Goal: Task Accomplishment & Management: Complete application form

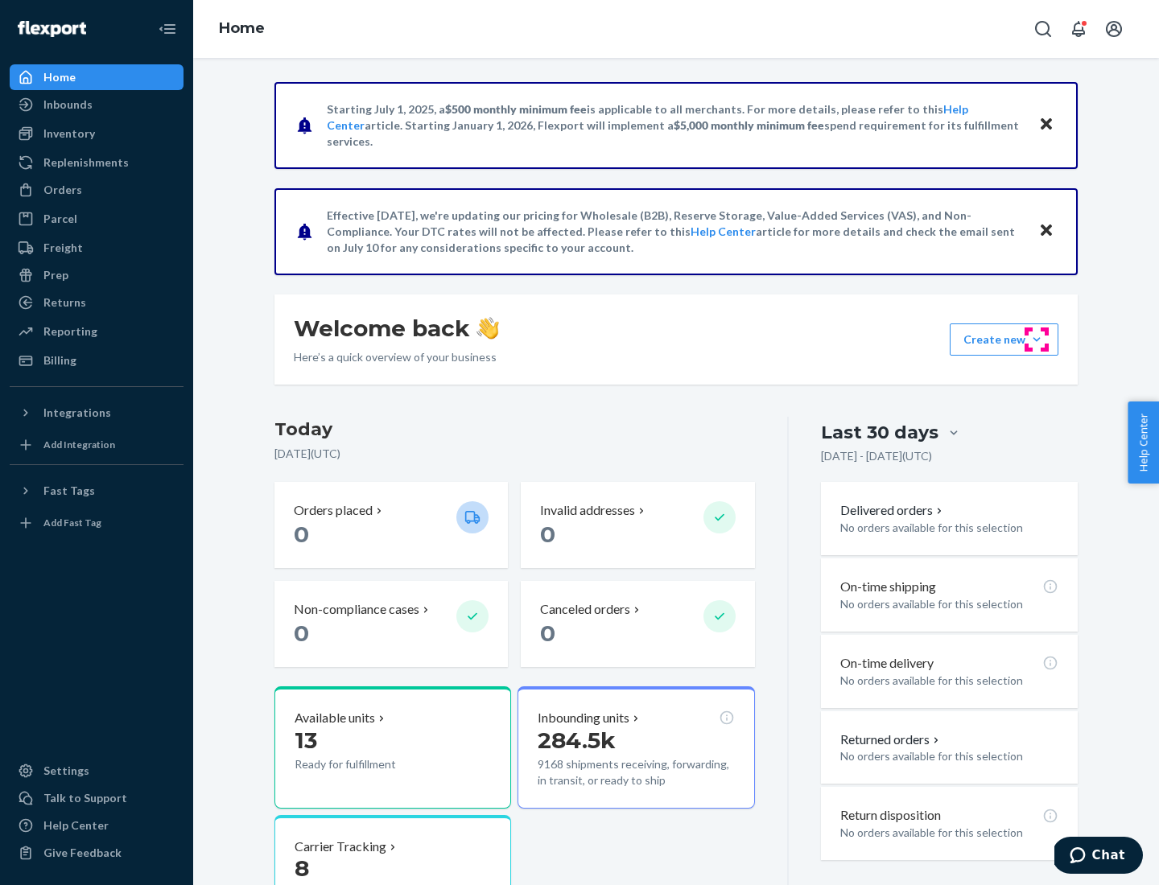
click at [1036, 340] on button "Create new Create new inbound Create new order Create new product" at bounding box center [1004, 339] width 109 height 32
click at [97, 105] on div "Inbounds" at bounding box center [96, 104] width 171 height 23
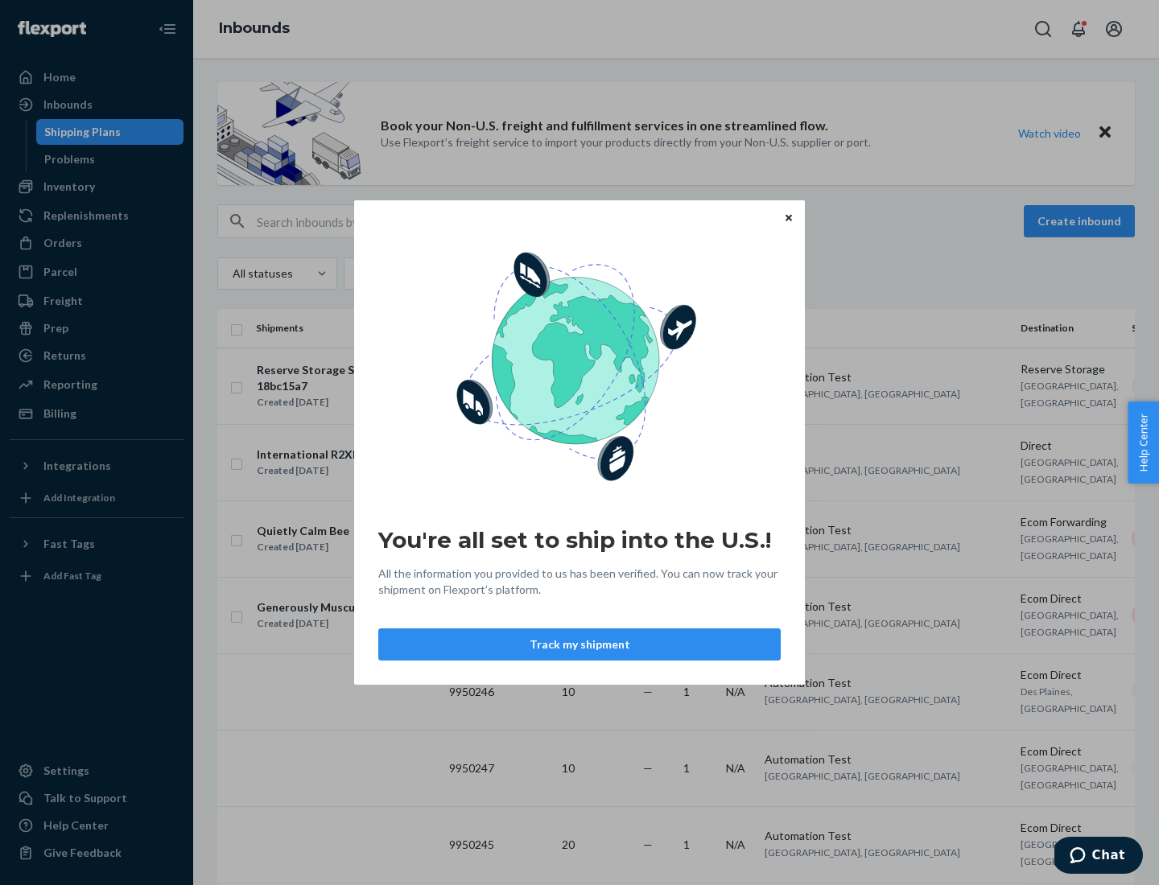
click at [579, 645] on button "Track my shipment" at bounding box center [579, 644] width 402 height 32
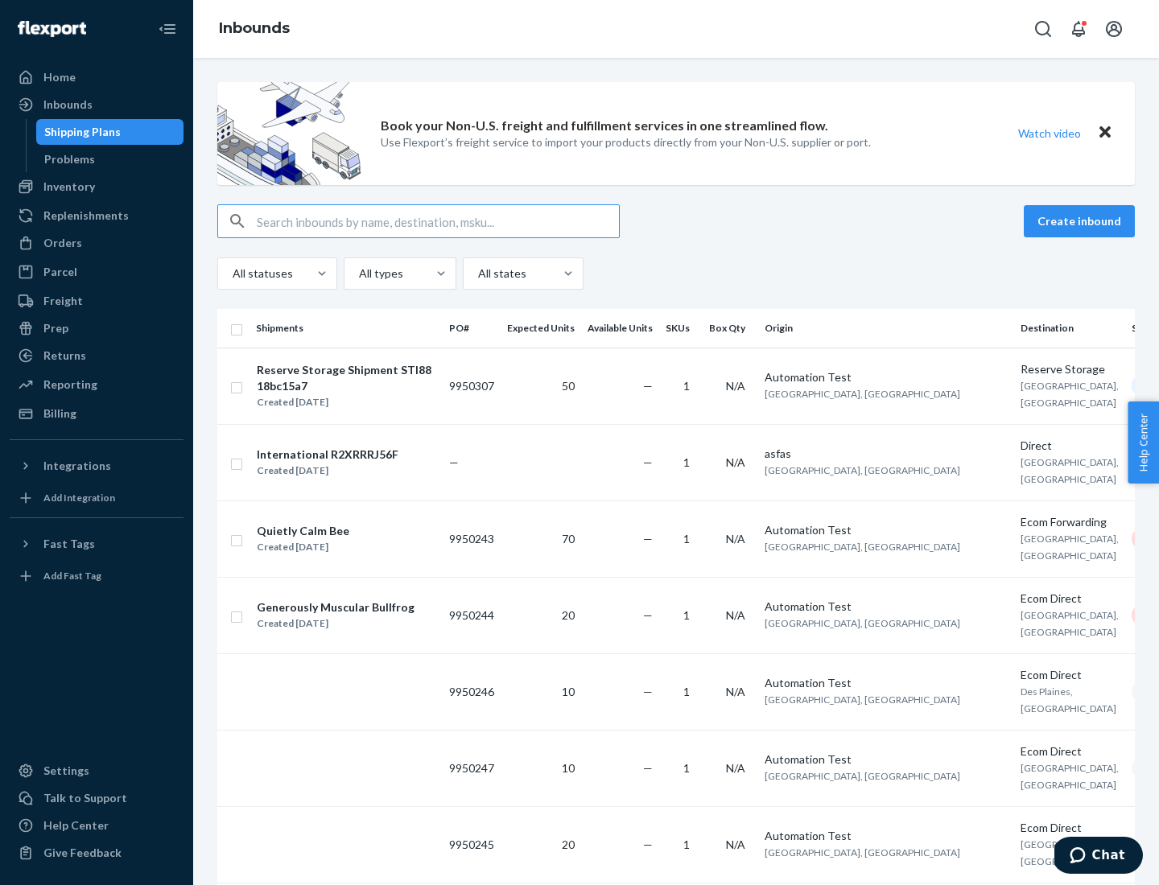
click at [1082, 221] on button "Create inbound" at bounding box center [1079, 221] width 111 height 32
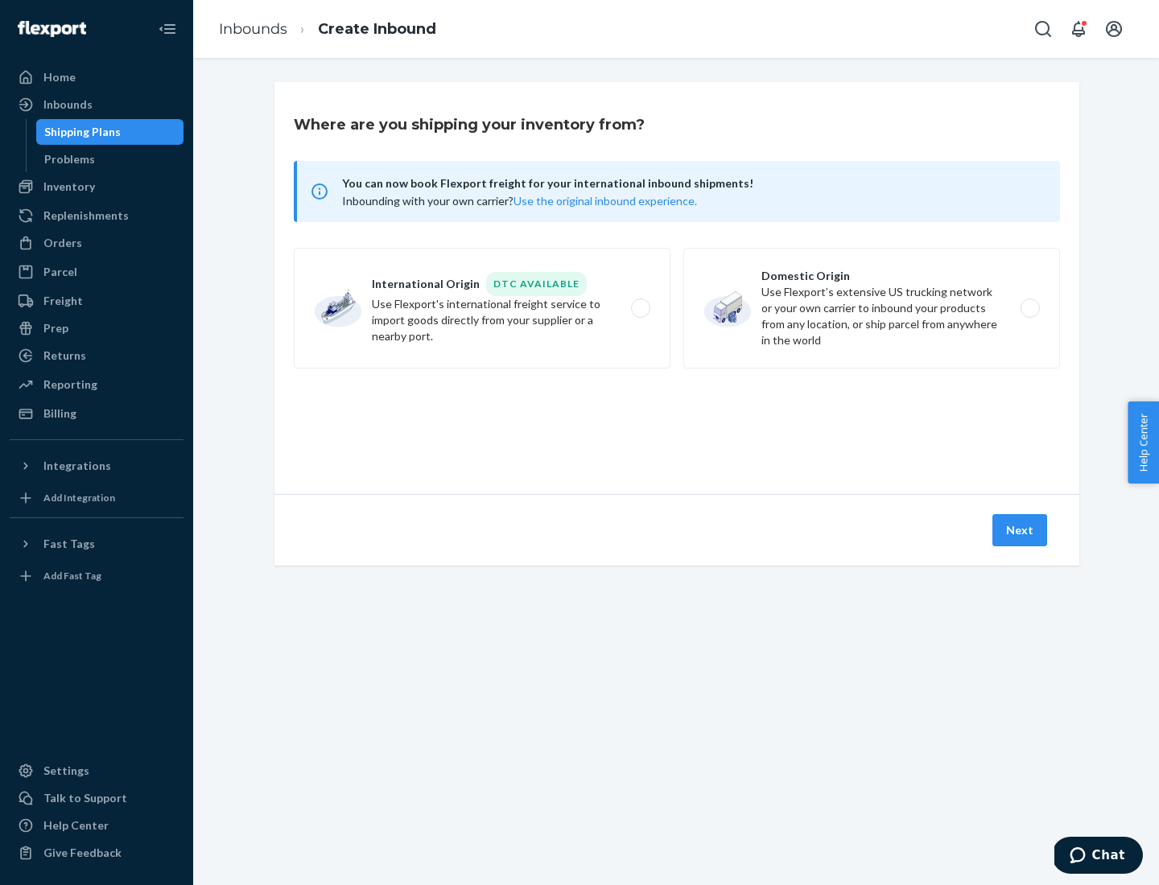
click at [482, 308] on label "International Origin DTC Available Use Flexport's international freight service…" at bounding box center [482, 308] width 377 height 121
click at [640, 308] on input "International Origin DTC Available Use Flexport's international freight service…" at bounding box center [645, 308] width 10 height 10
radio input "true"
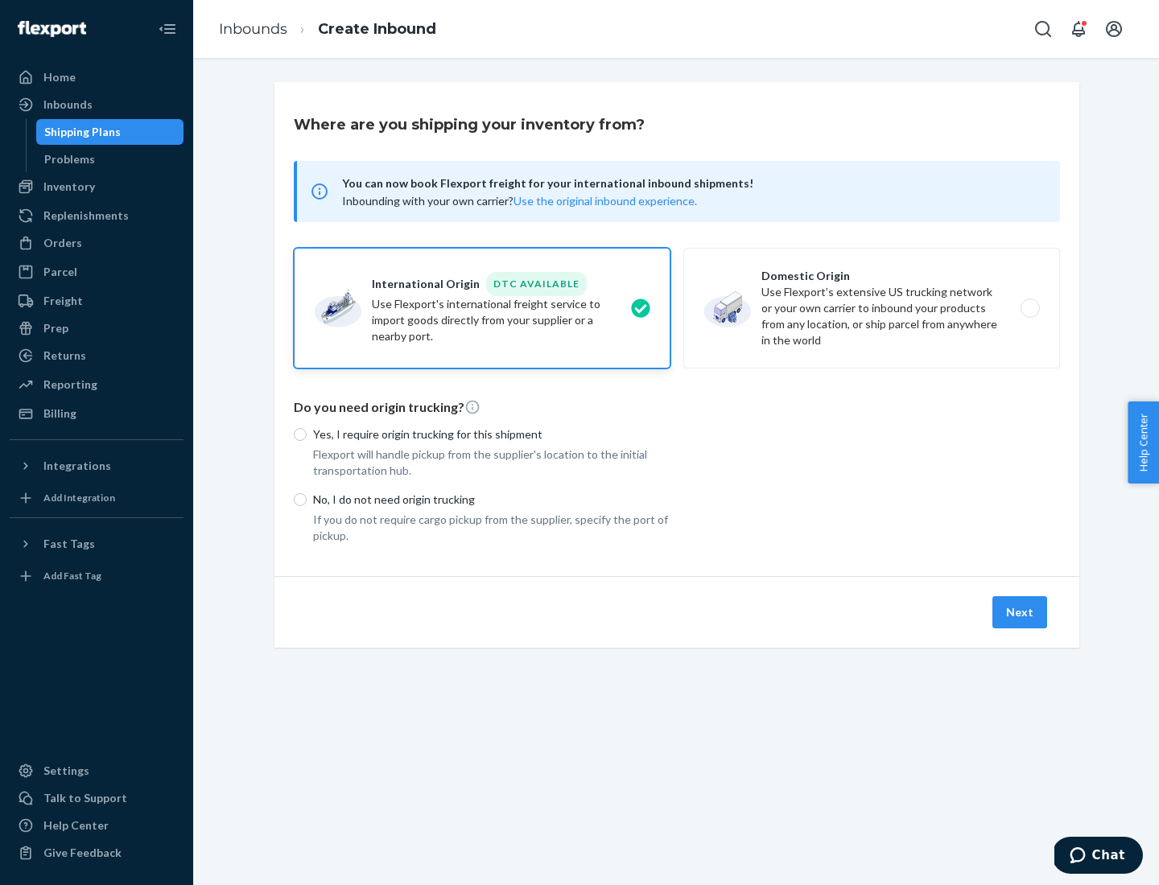
click at [492, 499] on p "No, I do not need origin trucking" at bounding box center [491, 500] width 357 height 16
click at [307, 499] on input "No, I do not need origin trucking" at bounding box center [300, 499] width 13 height 13
radio input "true"
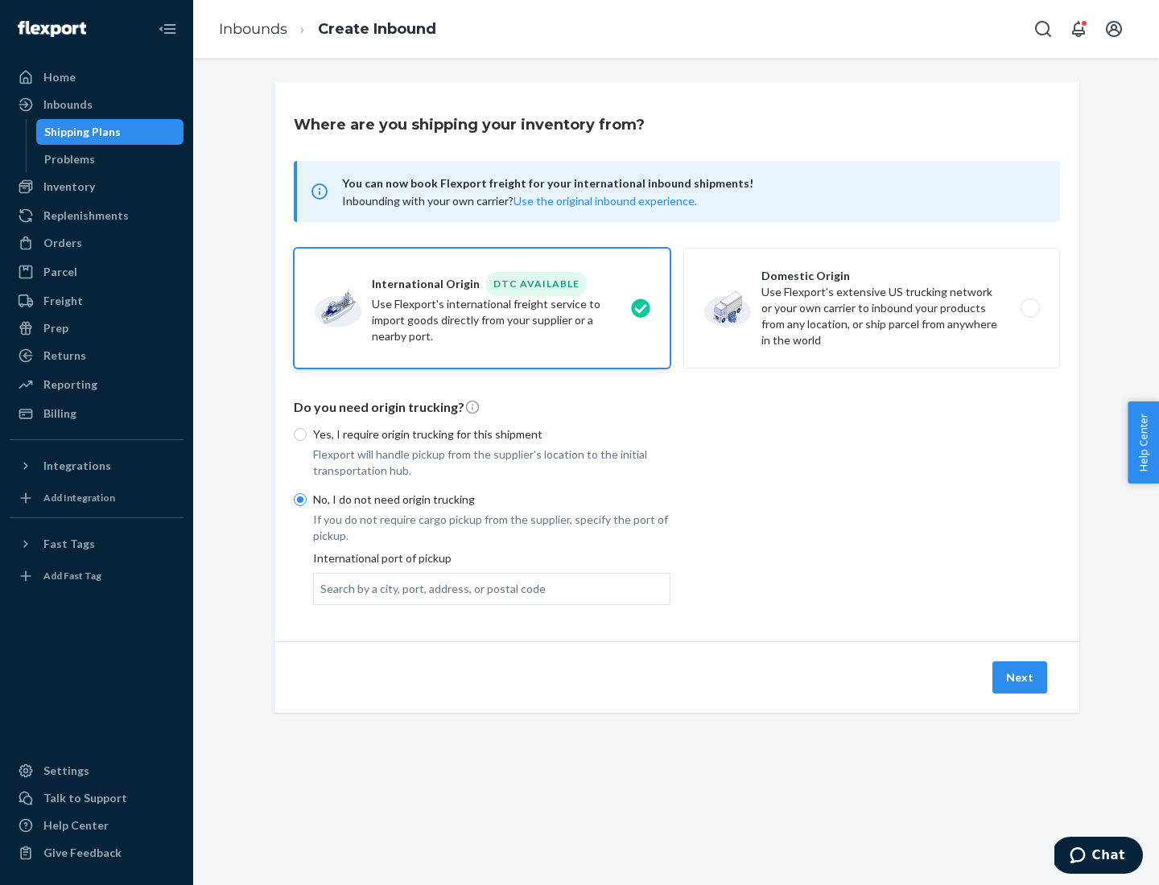
click at [429, 588] on div "Search by a city, port, address, or postal code" at bounding box center [432, 589] width 225 height 16
click at [322, 588] on input "Search by a city, port, address, or postal code" at bounding box center [321, 589] width 2 height 16
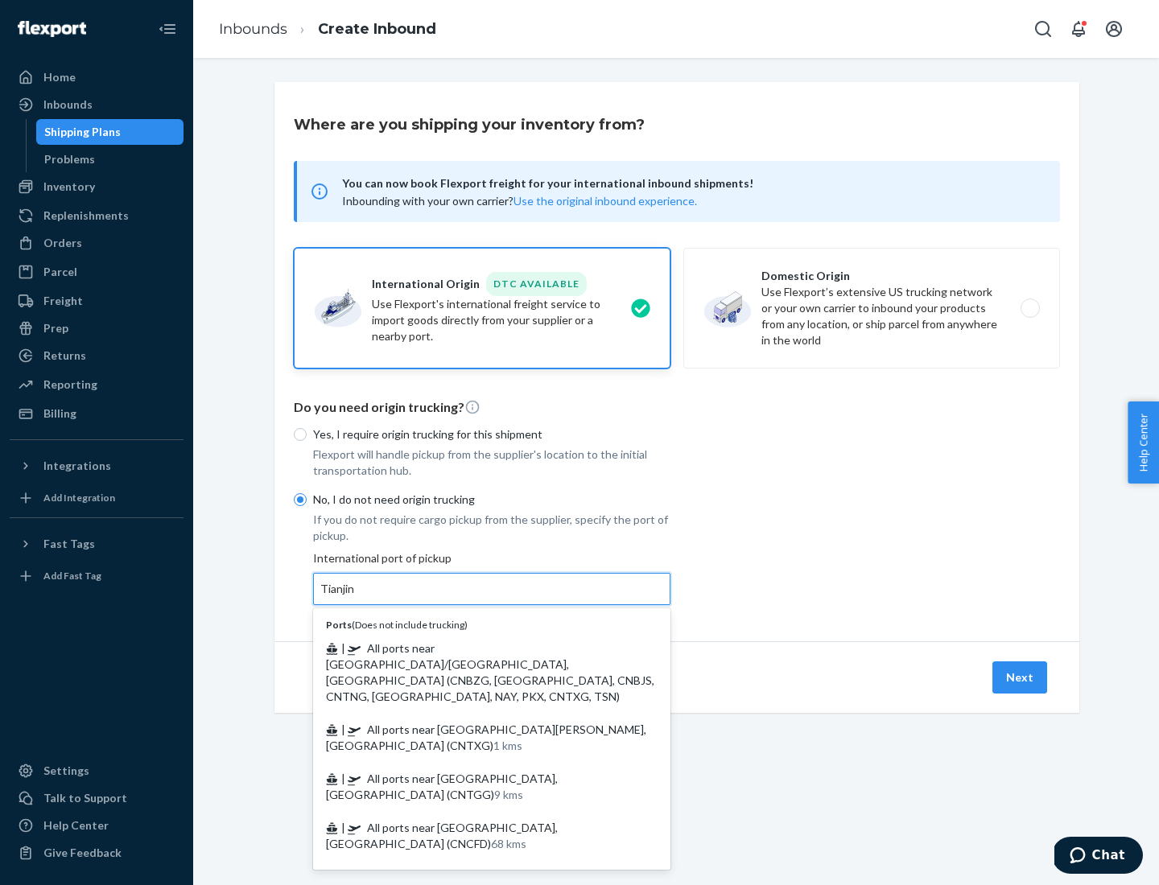
click at [476, 648] on span "| All ports near [GEOGRAPHIC_DATA]/[GEOGRAPHIC_DATA], [GEOGRAPHIC_DATA] (CNBZG,…" at bounding box center [490, 672] width 328 height 62
click at [356, 597] on input "Tianjin" at bounding box center [337, 589] width 35 height 16
type input "All ports near [GEOGRAPHIC_DATA]/[GEOGRAPHIC_DATA], [GEOGRAPHIC_DATA] (CNBZG, […"
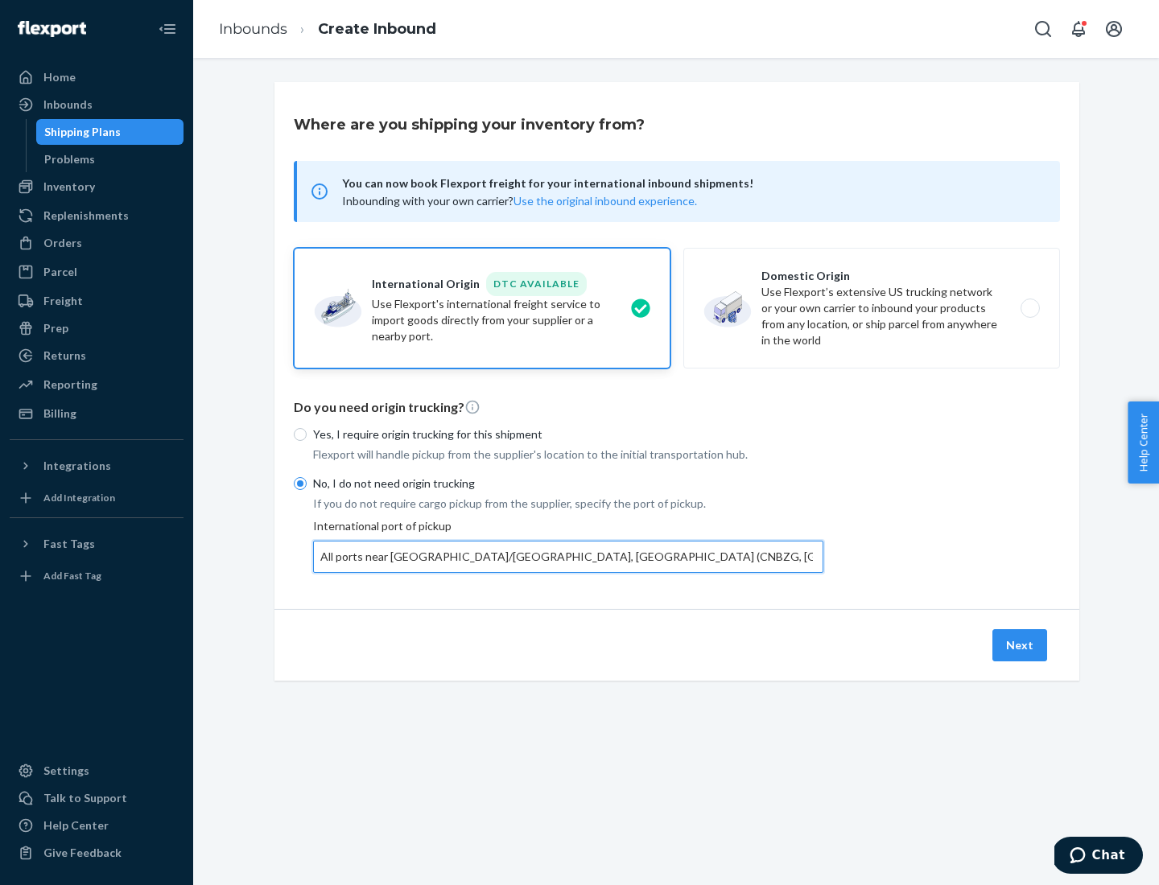
click at [1020, 645] on button "Next" at bounding box center [1019, 645] width 55 height 32
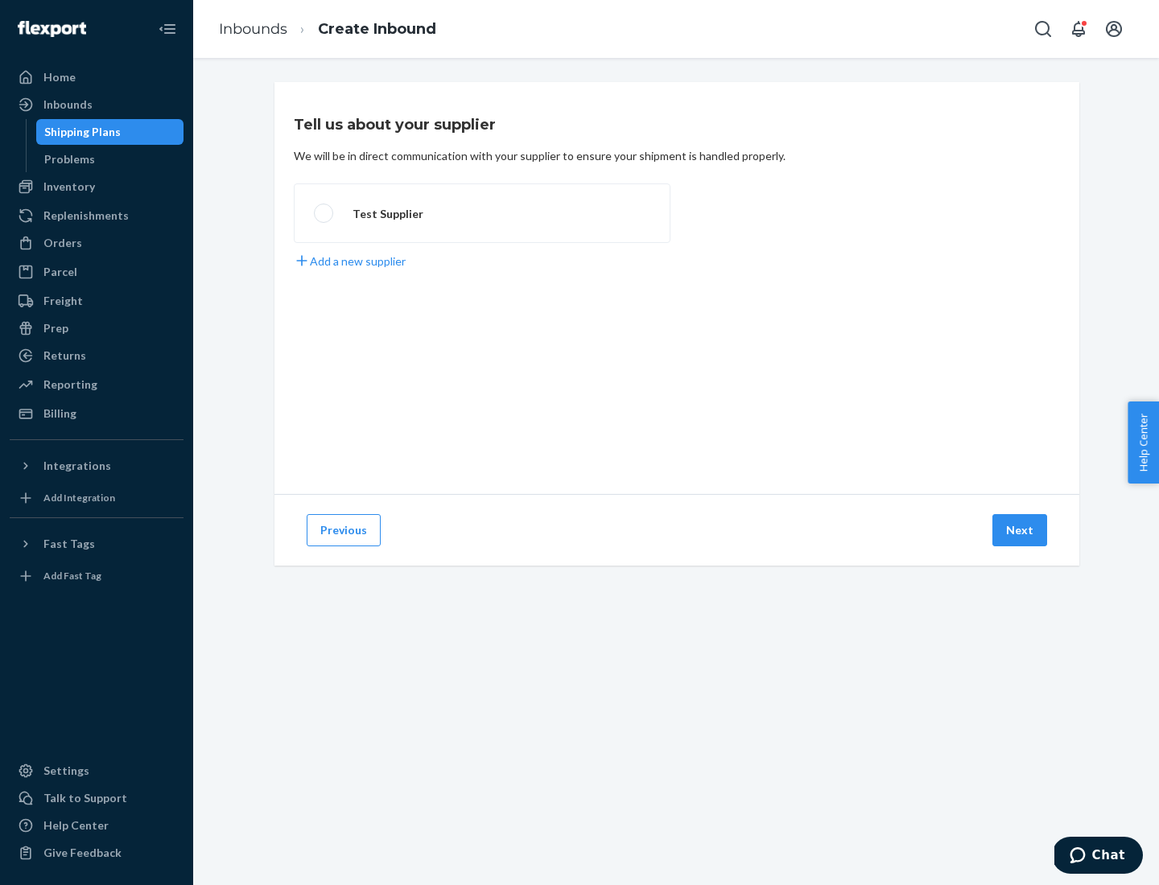
click at [482, 213] on label "Test Supplier" at bounding box center [482, 213] width 377 height 60
click at [324, 213] on input "Test Supplier" at bounding box center [319, 213] width 10 height 10
radio input "true"
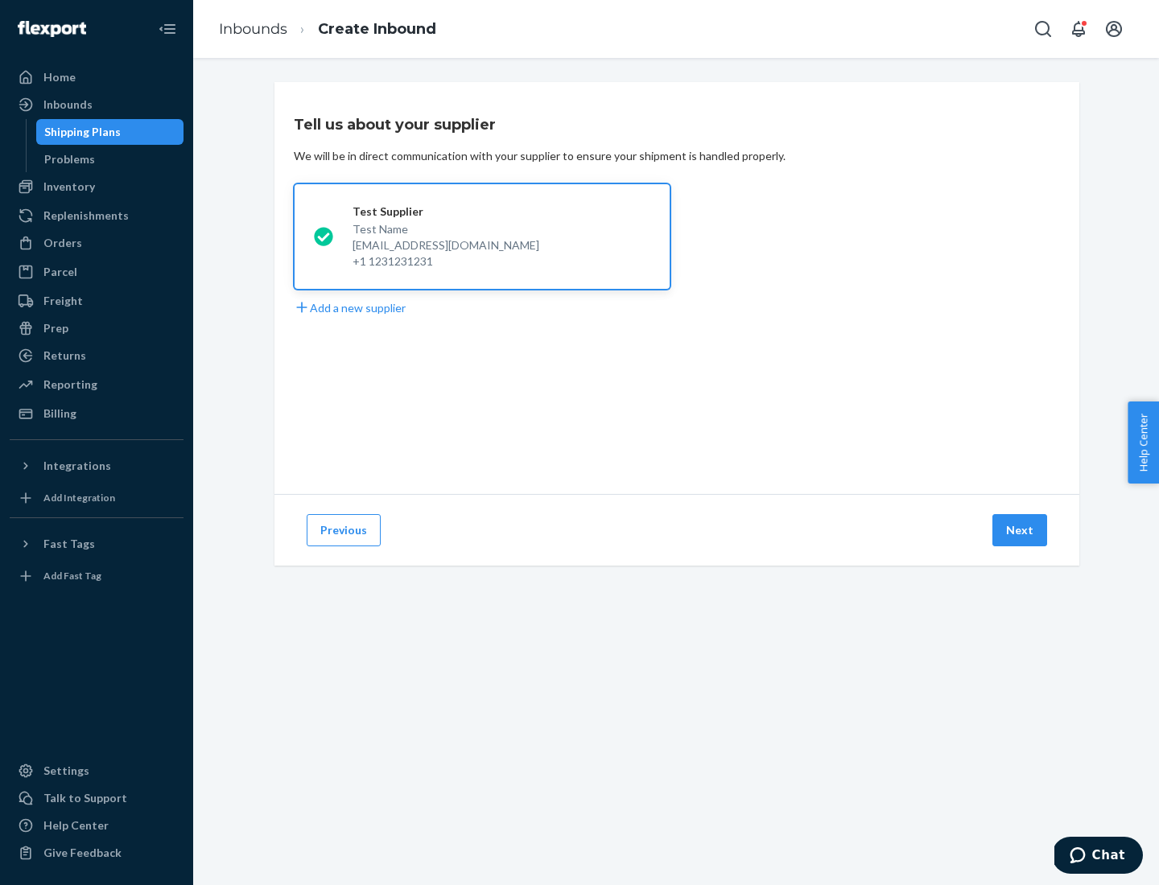
click at [1020, 530] on button "Next" at bounding box center [1019, 530] width 55 height 32
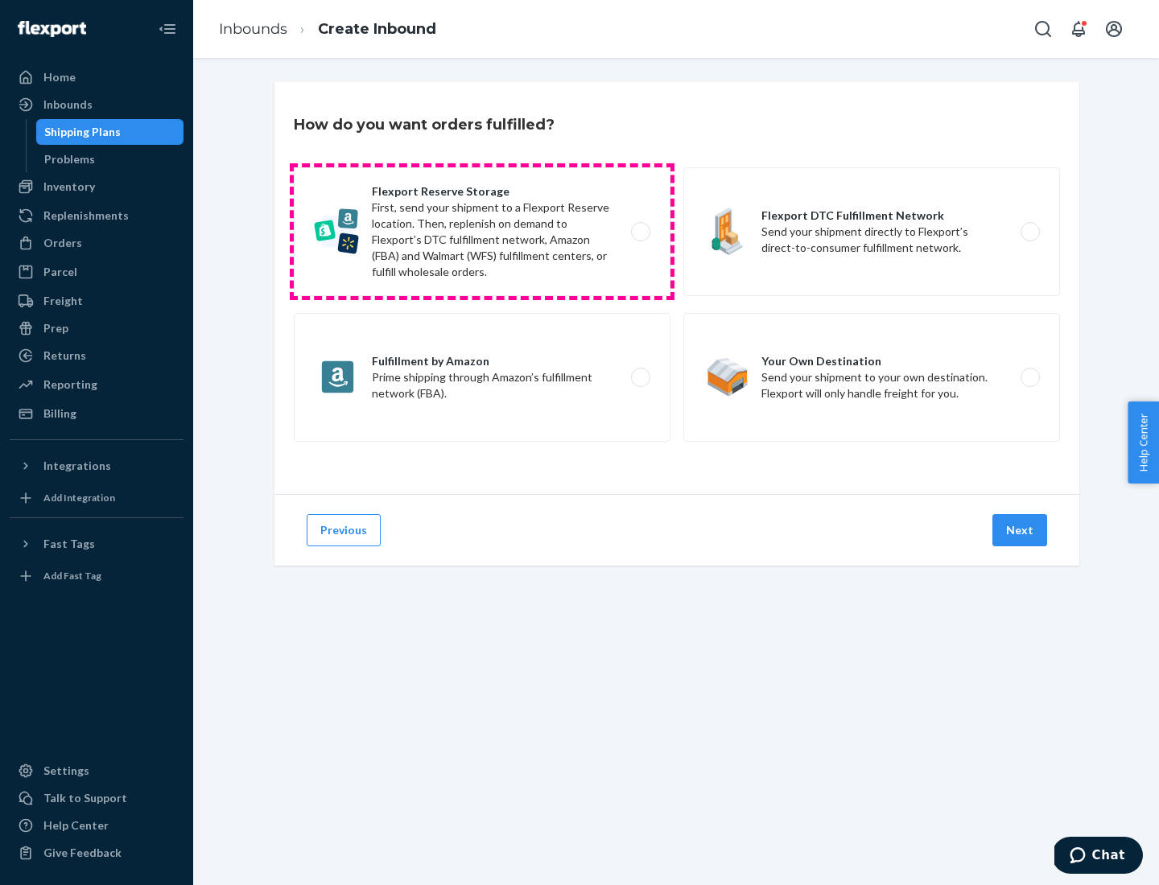
click at [482, 232] on label "Flexport Reserve Storage First, send your shipment to a Flexport Reserve locati…" at bounding box center [482, 231] width 377 height 129
click at [640, 232] on input "Flexport Reserve Storage First, send your shipment to a Flexport Reserve locati…" at bounding box center [645, 232] width 10 height 10
radio input "true"
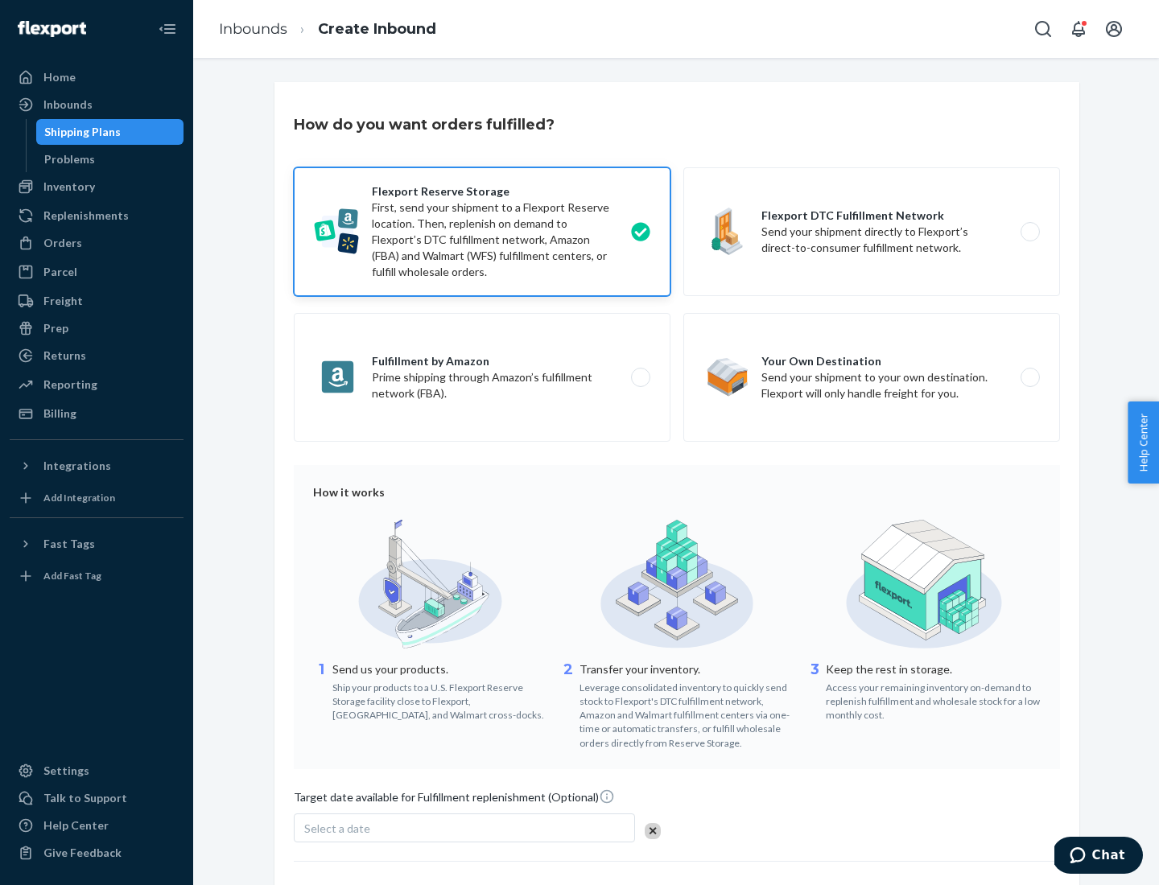
scroll to position [132, 0]
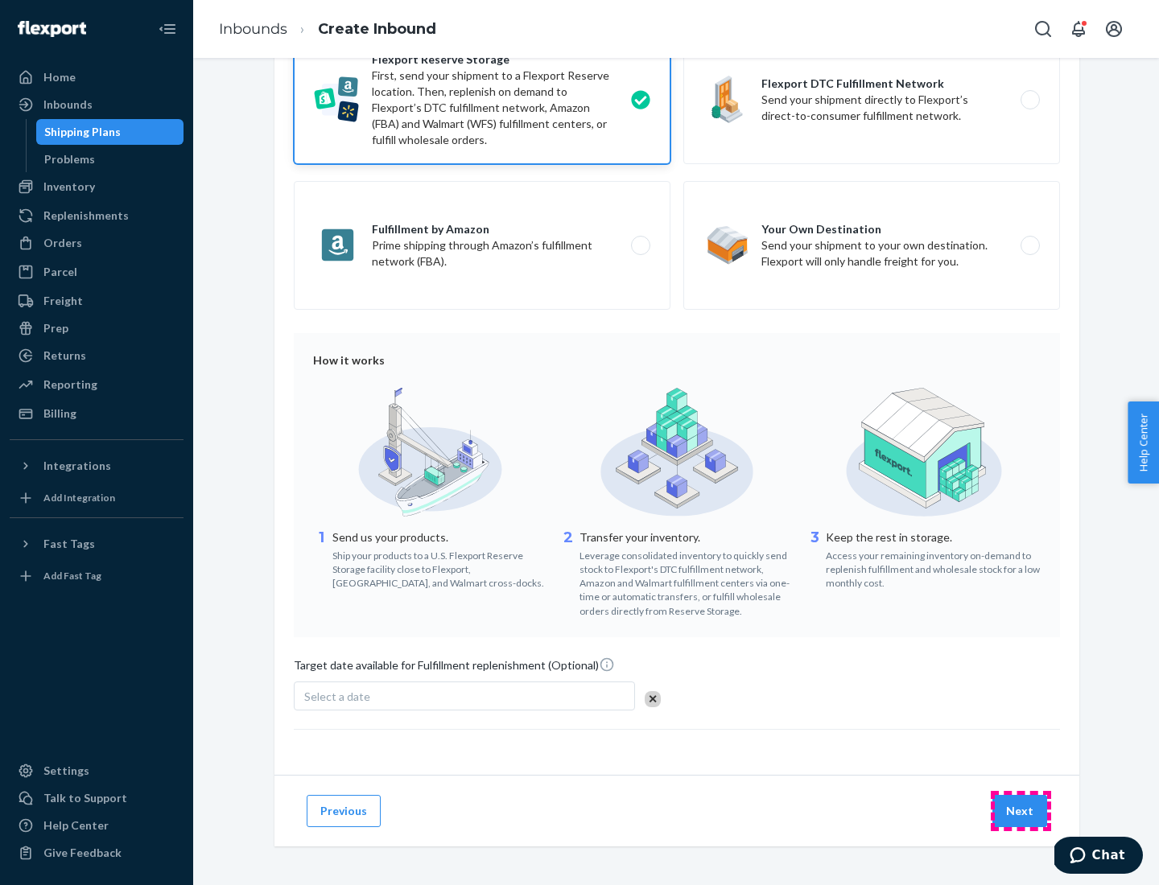
click at [1020, 810] on button "Next" at bounding box center [1019, 811] width 55 height 32
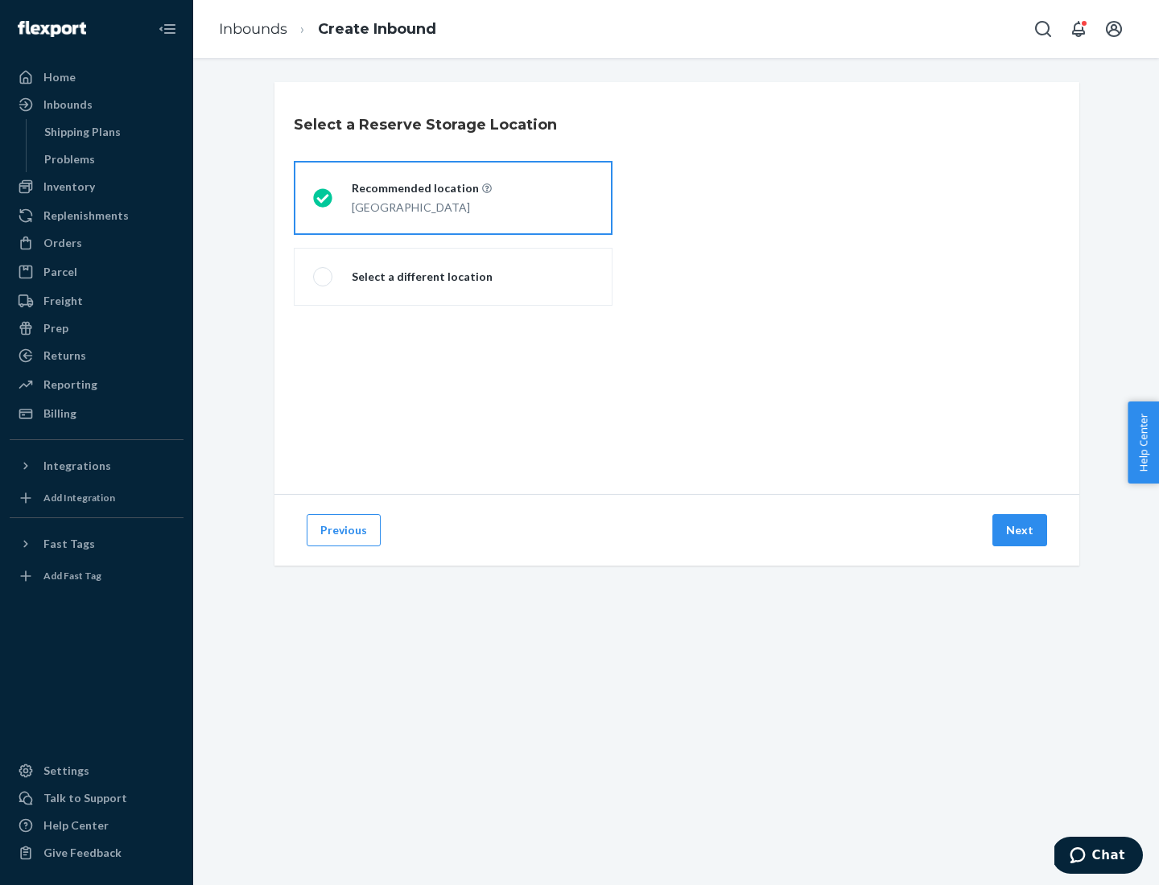
click at [453, 198] on div "[GEOGRAPHIC_DATA]" at bounding box center [422, 205] width 140 height 19
click at [323, 198] on input "Recommended location [GEOGRAPHIC_DATA]" at bounding box center [318, 198] width 10 height 10
click at [1020, 530] on button "Next" at bounding box center [1019, 530] width 55 height 32
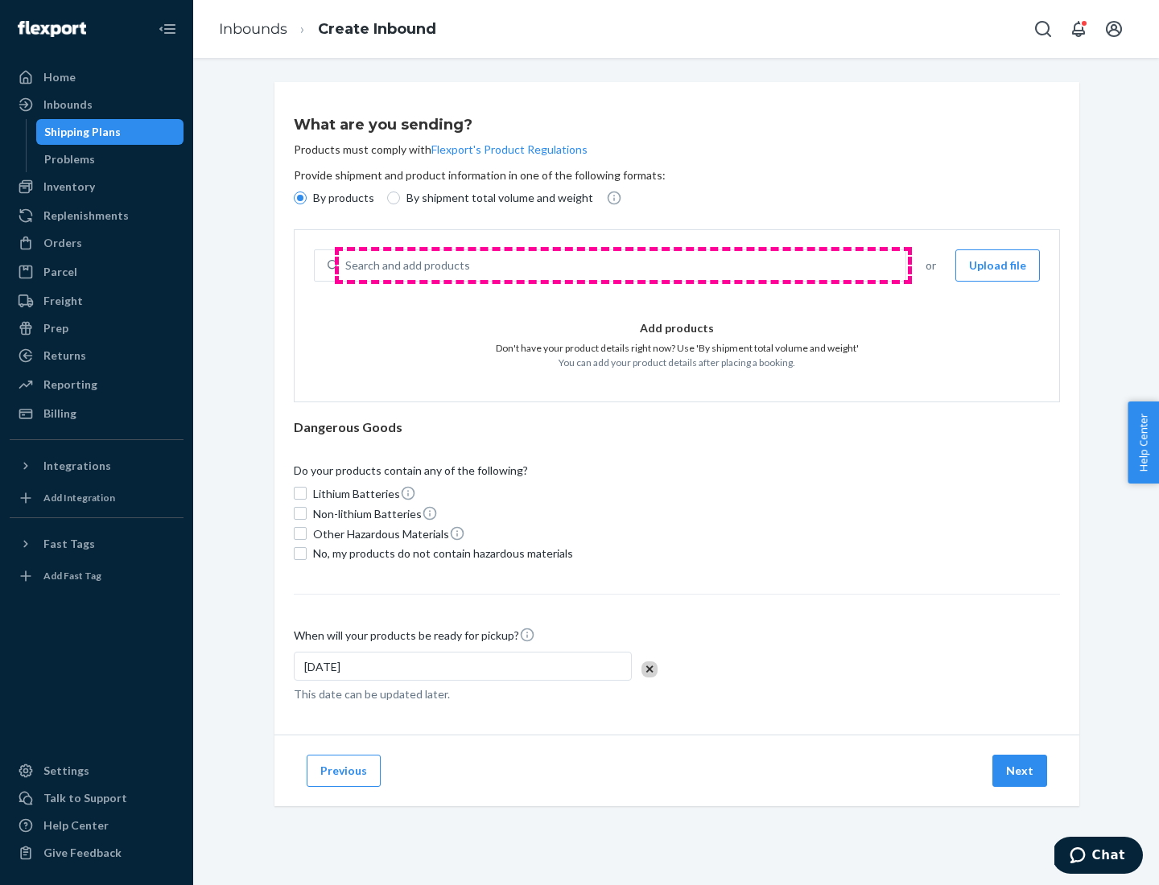
click at [623, 266] on div "Search and add products" at bounding box center [622, 265] width 567 height 29
click at [347, 266] on input "Search and add products" at bounding box center [346, 266] width 2 height 16
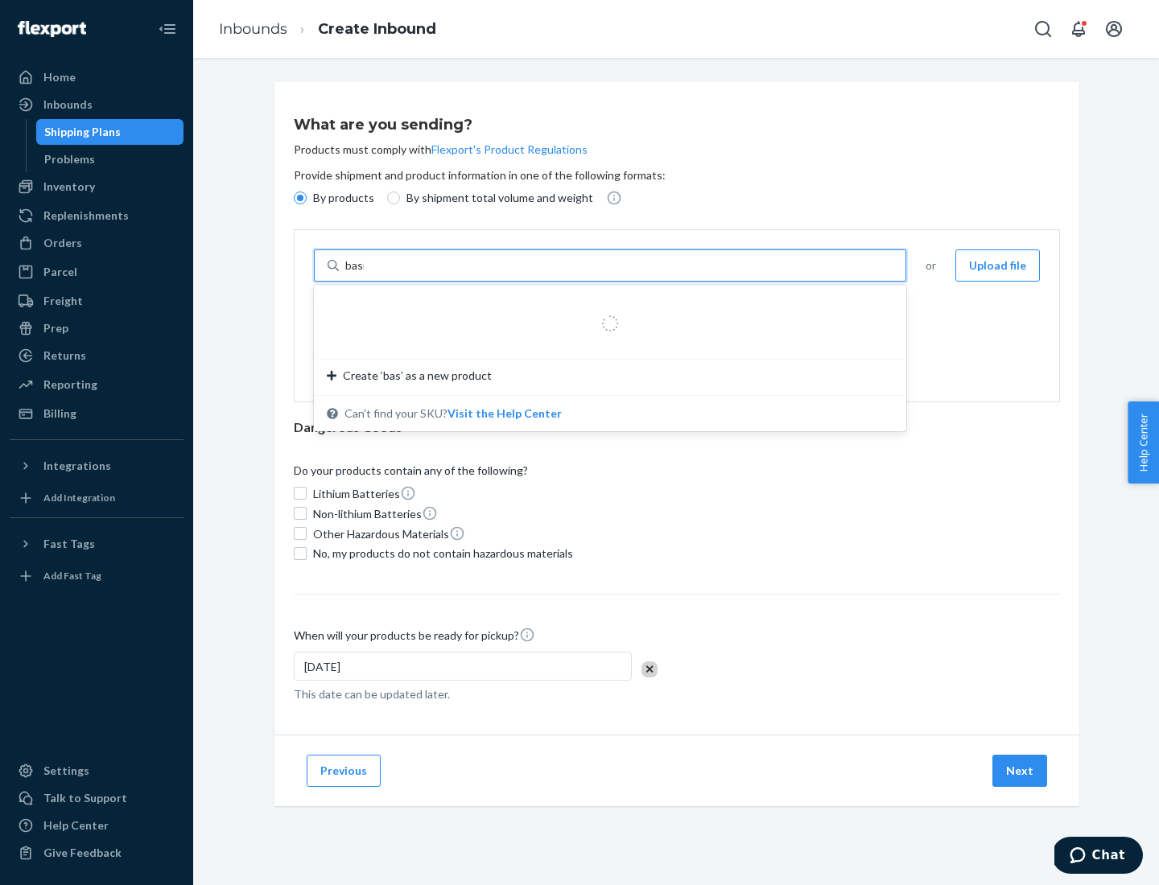
type input "basic"
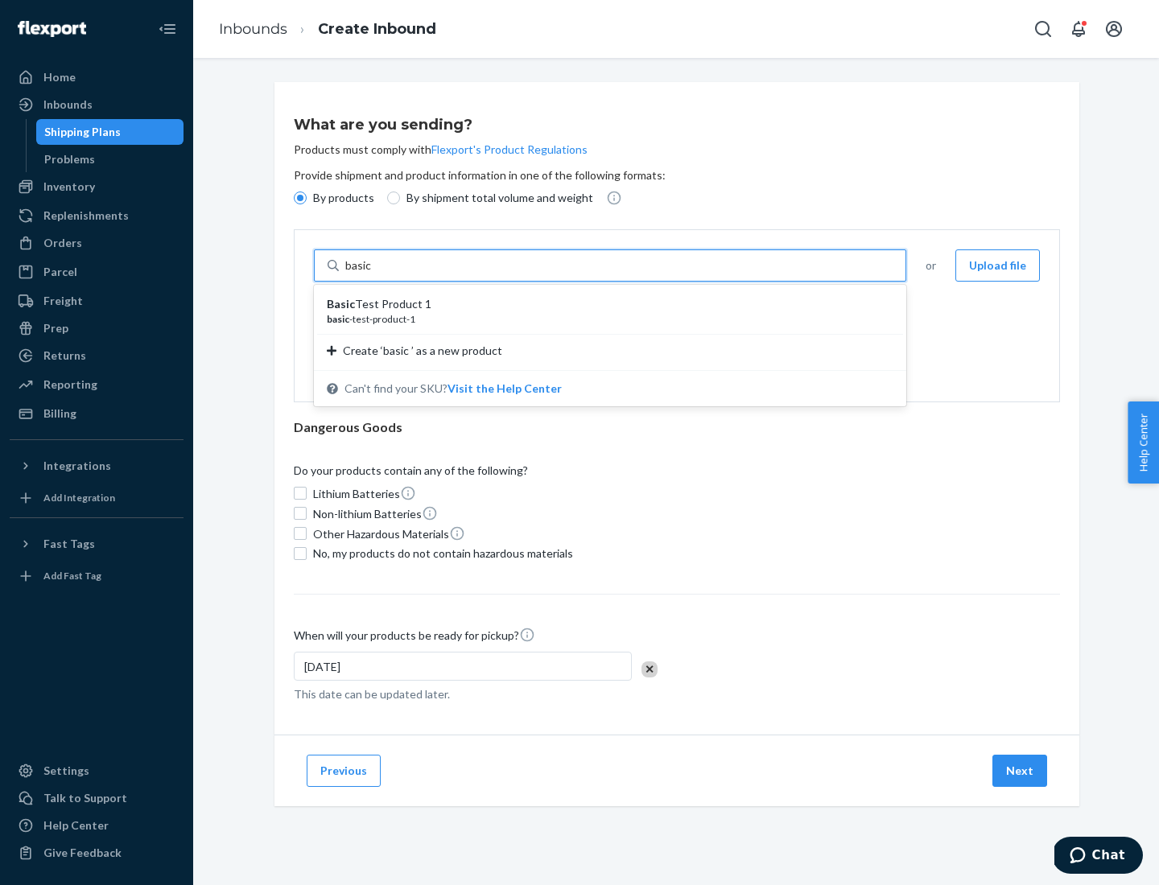
click at [604, 304] on div "Basic Test Product 1" at bounding box center [604, 304] width 554 height 16
click at [374, 274] on input "basic" at bounding box center [359, 266] width 29 height 16
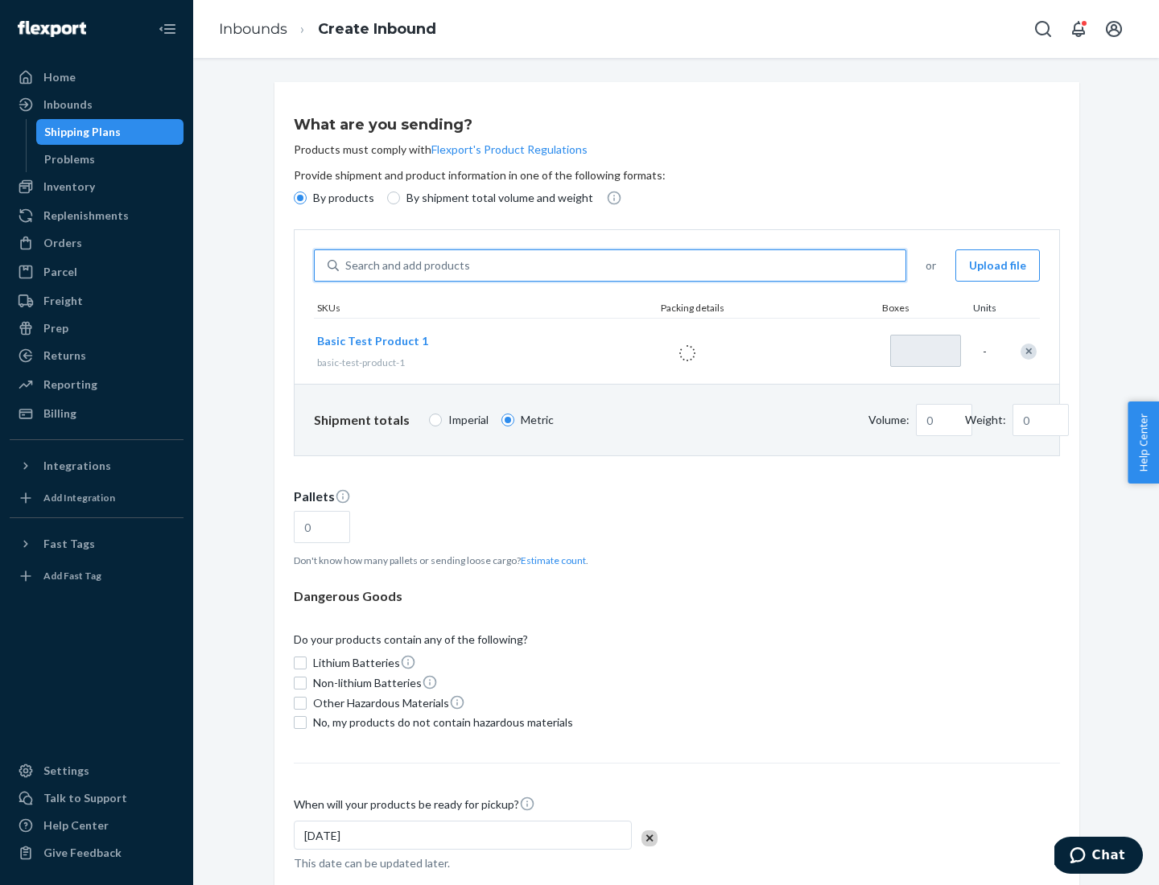
type input "1"
type input "1.09"
type input "3.27"
type input "3"
type input "0.01"
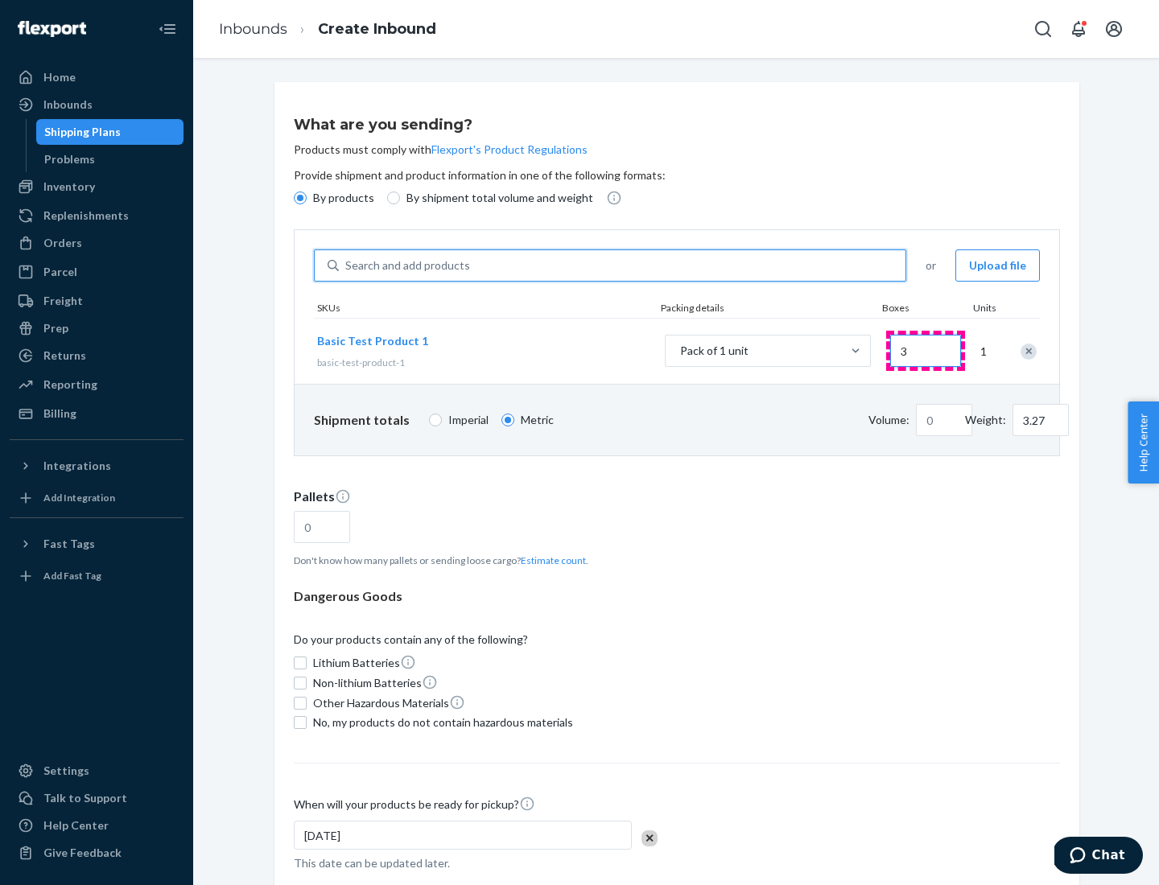
type input "32.66"
type input "30"
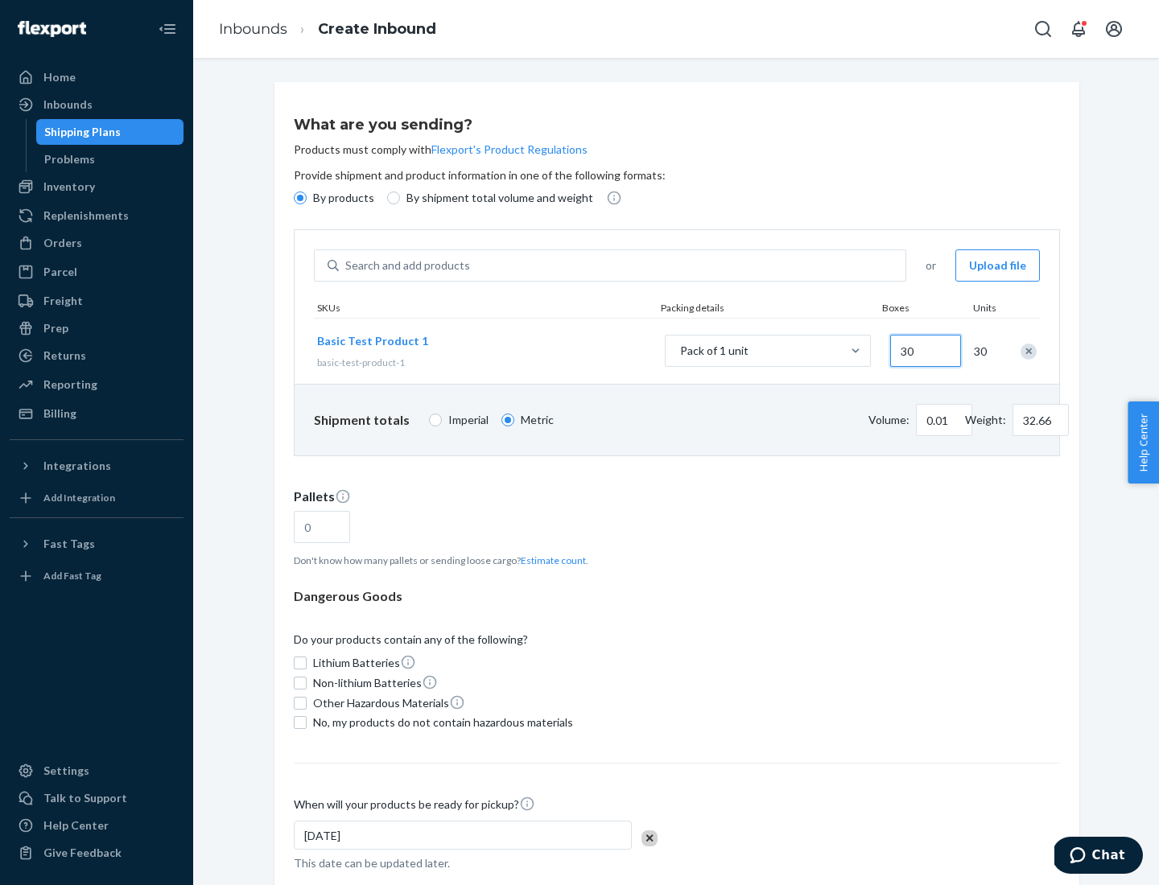
type input "0.07"
type input "326.59"
type input "300"
type input "0.68"
type input "3265.86"
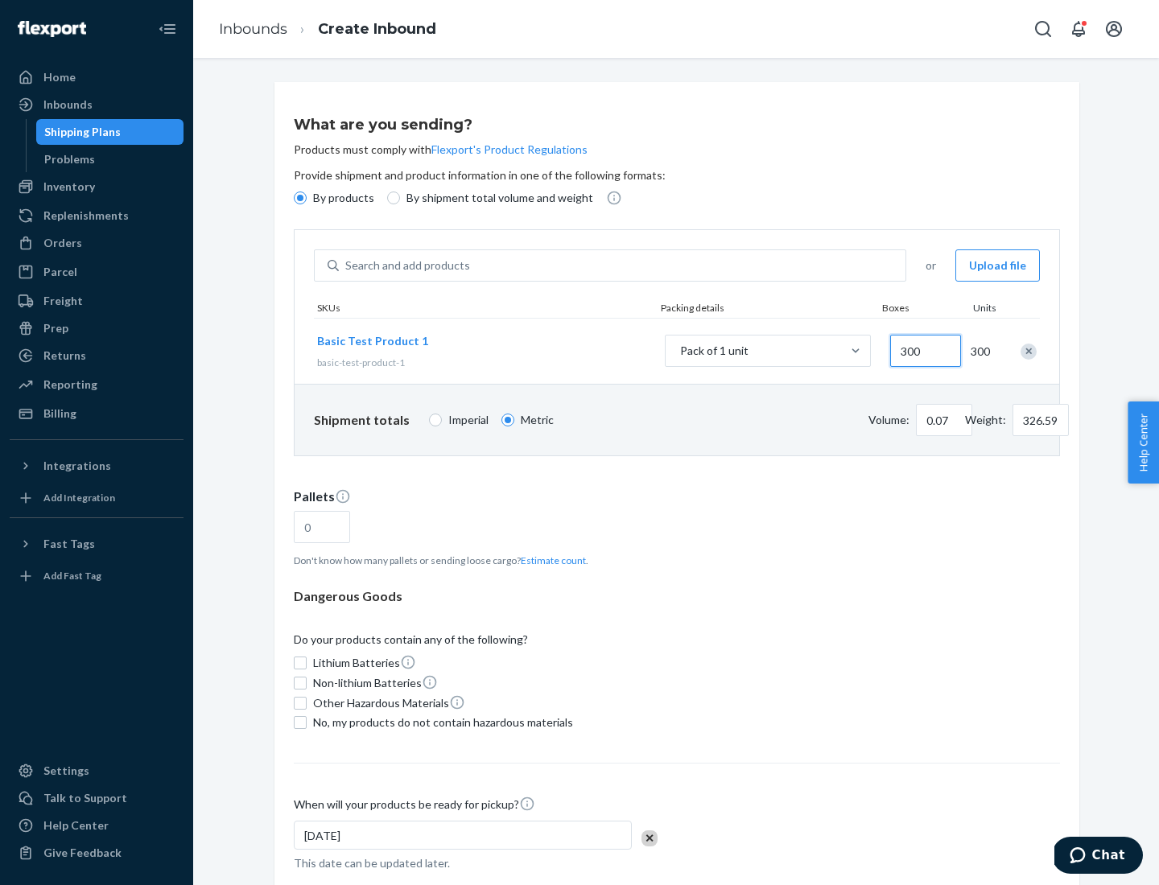
type input "3000"
type input "1.09"
type input "1"
type input "10.89"
type input "10"
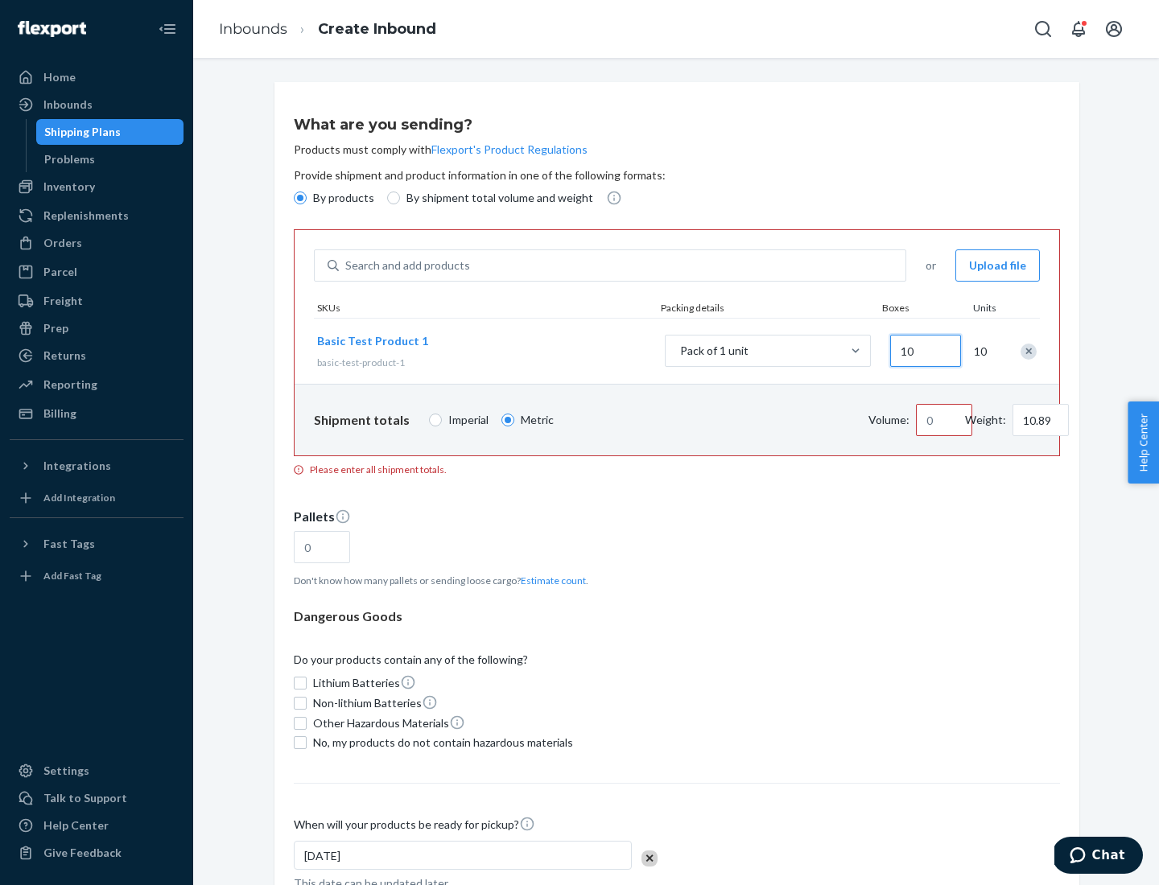
type input "0.02"
type input "108.86"
type input "100"
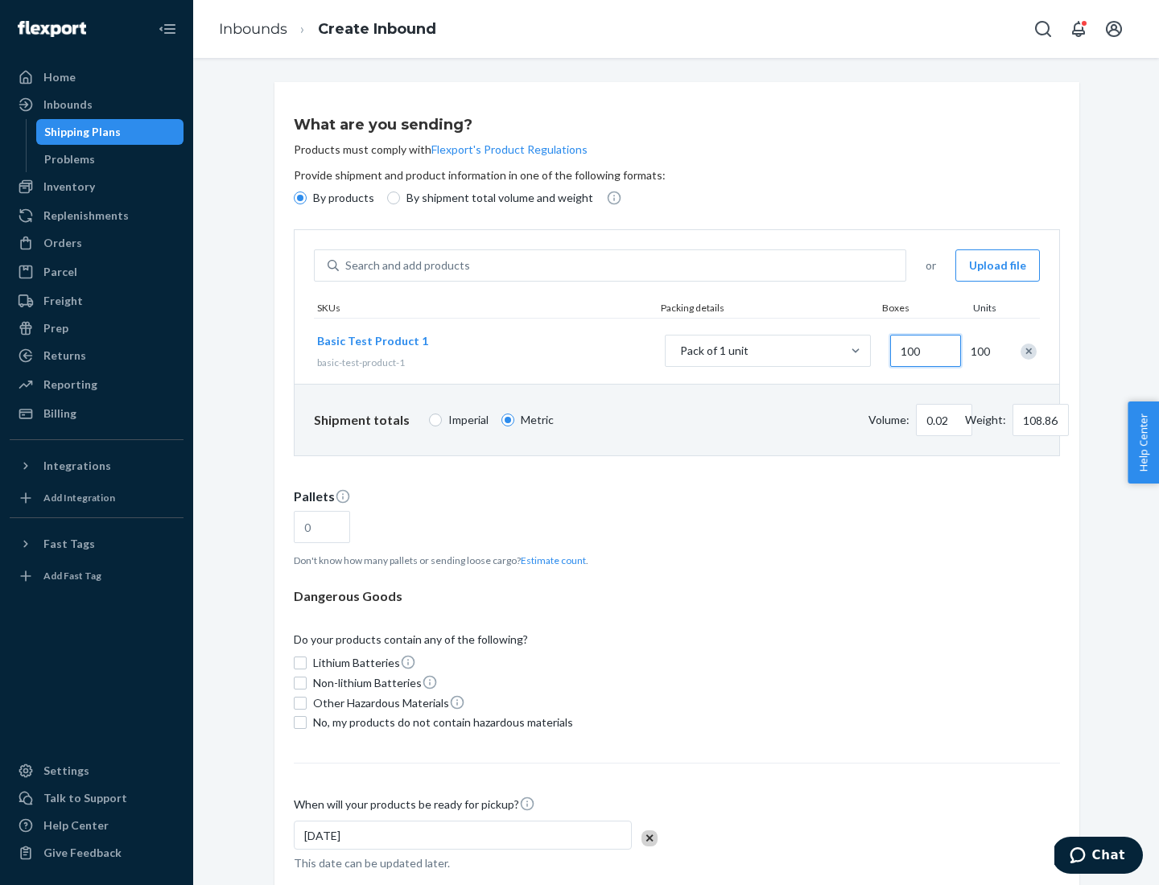
type input "0.23"
type input "1088.62"
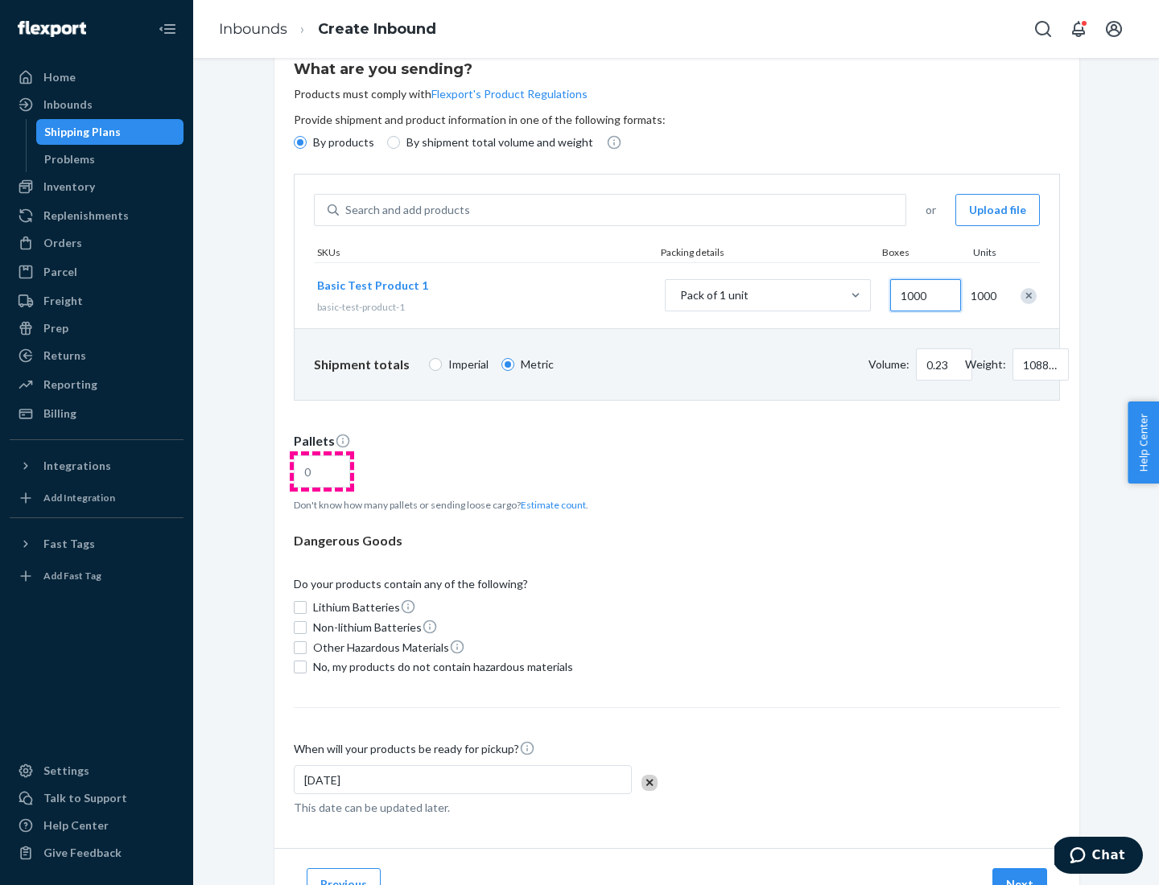
type input "1000"
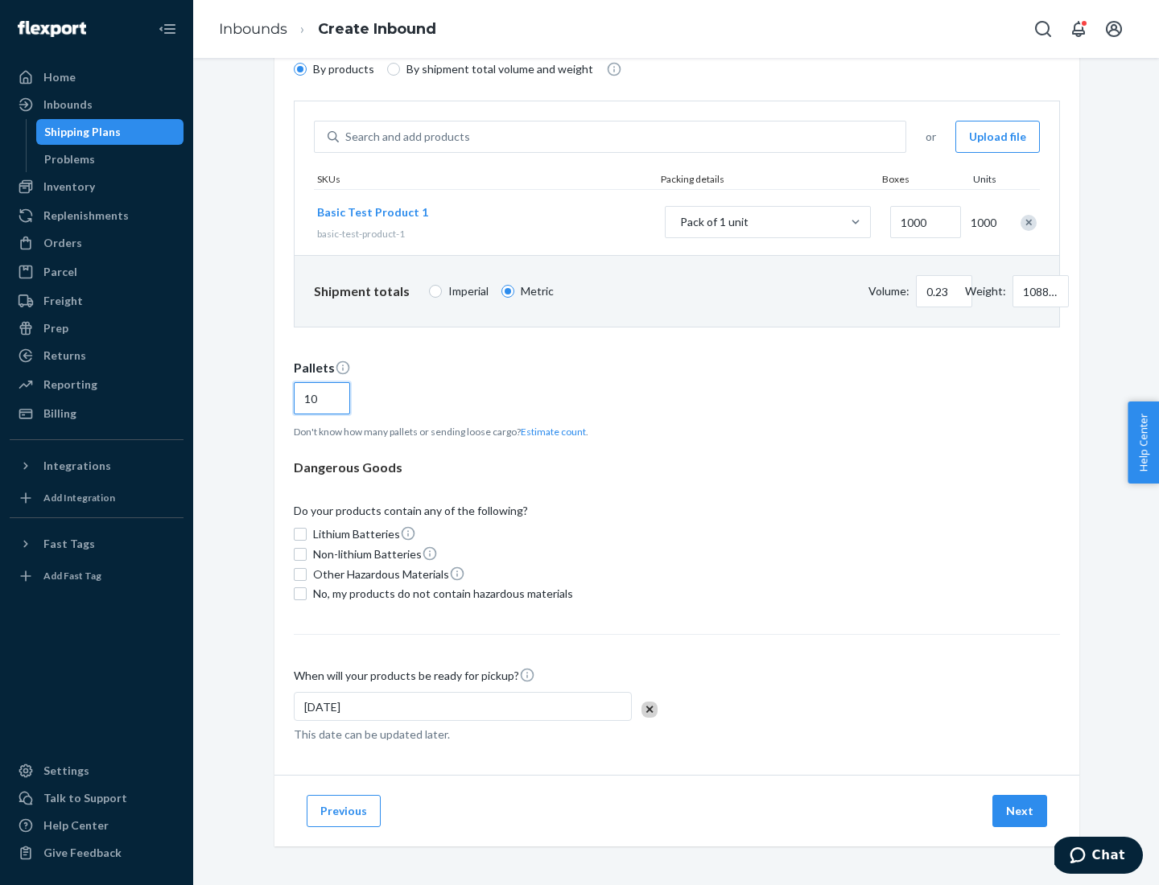
type input "10"
click at [440, 594] on span "No, my products do not contain hazardous materials" at bounding box center [443, 594] width 260 height 16
click at [307, 594] on input "No, my products do not contain hazardous materials" at bounding box center [300, 593] width 13 height 13
checkbox input "true"
click at [1020, 811] on button "Next" at bounding box center [1019, 811] width 55 height 32
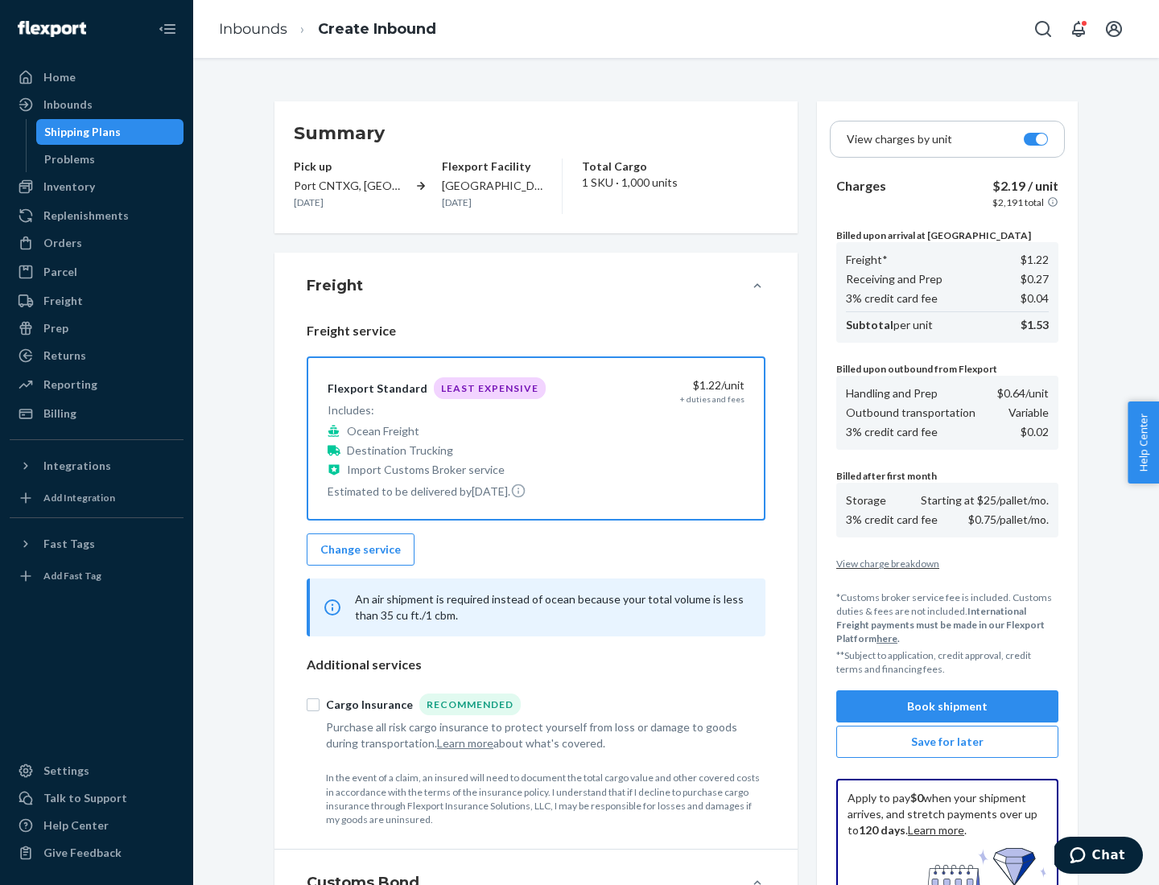
scroll to position [235, 0]
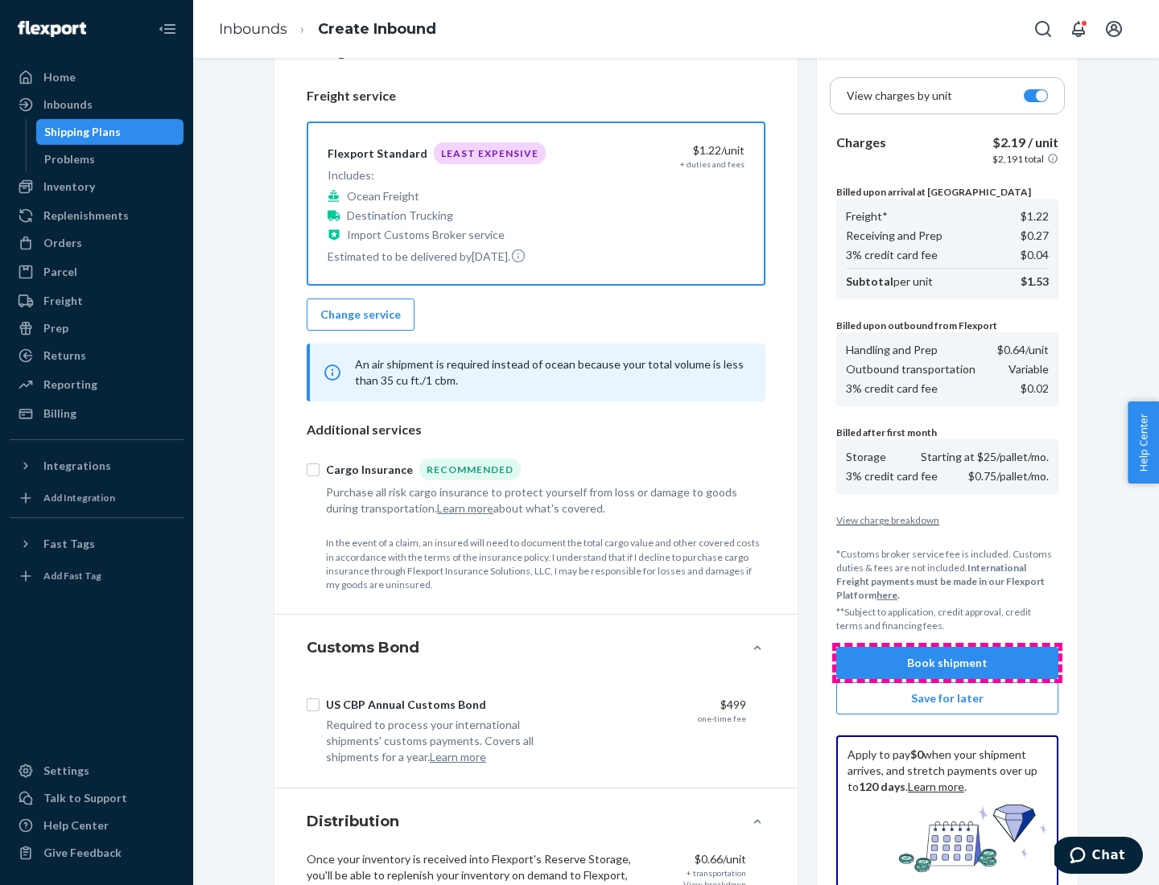
click at [947, 663] on button "Book shipment" at bounding box center [947, 663] width 222 height 32
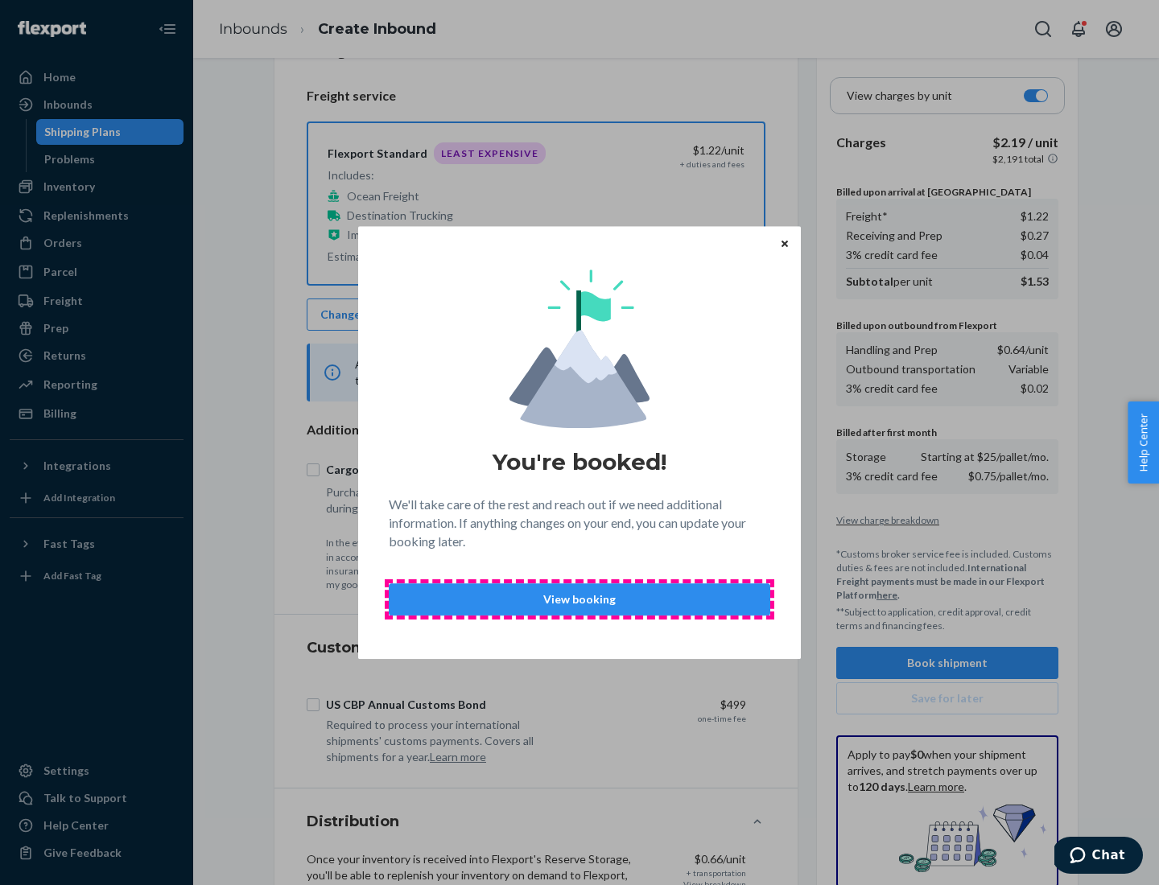
click at [579, 599] on p "View booking" at bounding box center [579, 599] width 354 height 16
